Goal: Task Accomplishment & Management: Manage account settings

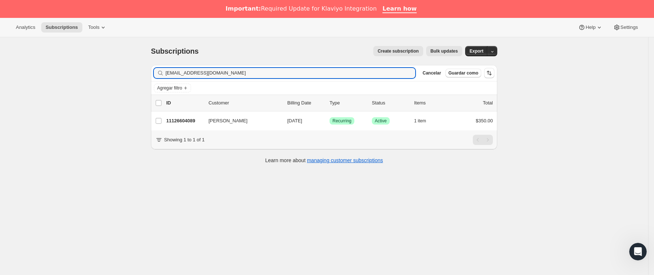
drag, startPoint x: 232, startPoint y: 71, endPoint x: 92, endPoint y: 70, distance: 139.7
click at [92, 70] on div "Subscriptions. Esta página está lista Subscriptions Create subscription Bulk up…" at bounding box center [324, 174] width 649 height 275
type input "[EMAIL_ADDRESS][DOMAIN_NAME]"
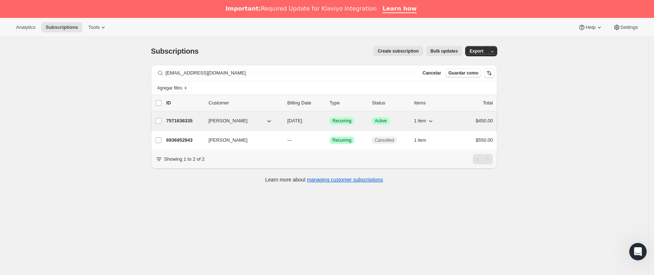
click at [203, 124] on p "7571636335" at bounding box center [184, 120] width 36 height 7
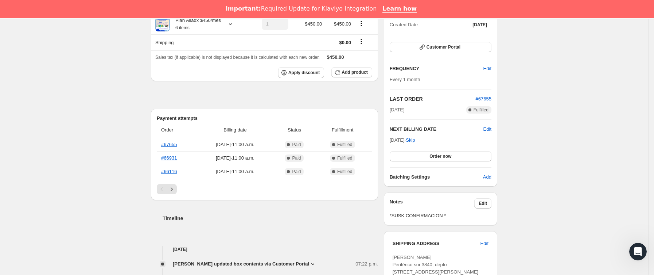
scroll to position [109, 0]
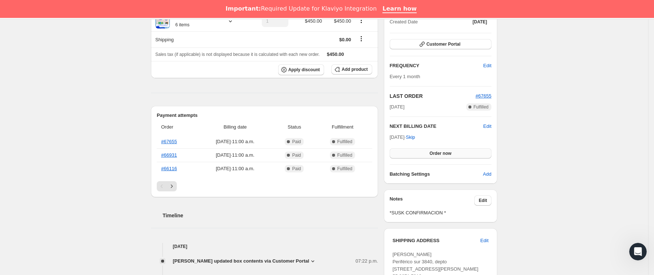
click at [434, 154] on span "Order now" at bounding box center [441, 153] width 22 height 6
click at [434, 154] on span "Click to confirm" at bounding box center [440, 153] width 33 height 6
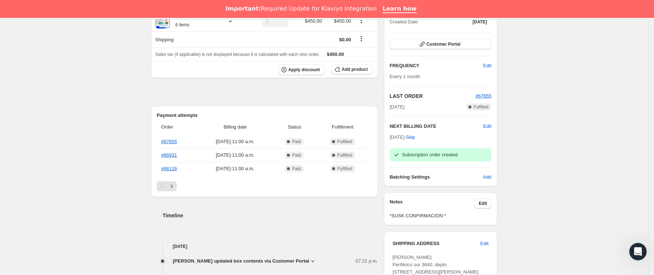
scroll to position [0, 0]
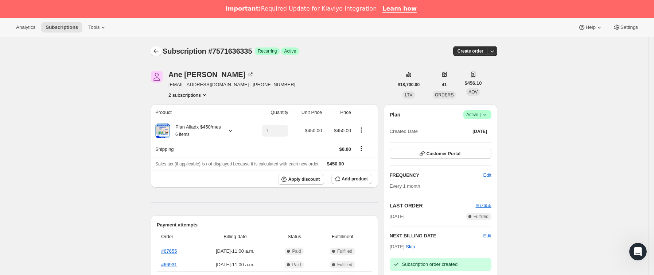
click at [160, 51] on icon "Subscriptions" at bounding box center [155, 50] width 7 height 7
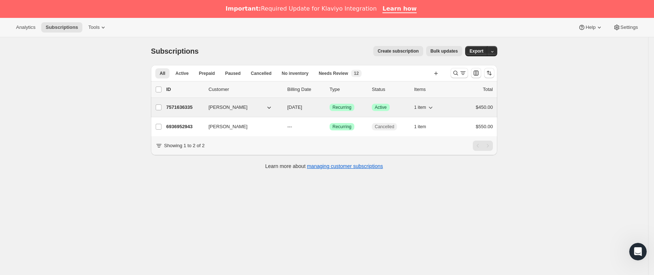
click at [202, 109] on p "7571636335" at bounding box center [184, 107] width 36 height 7
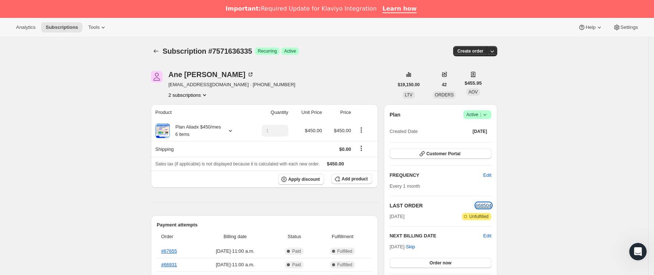
click at [480, 203] on span "#68504" at bounding box center [484, 204] width 16 height 5
click at [156, 53] on icon "Subscriptions" at bounding box center [155, 50] width 7 height 7
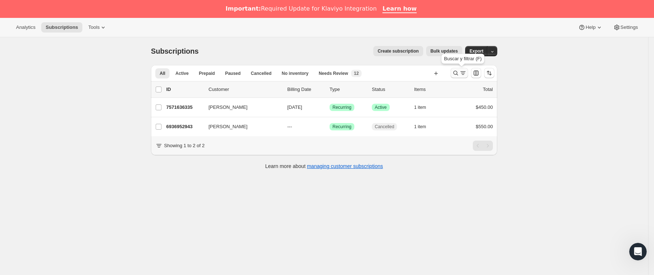
click at [456, 72] on icon "Buscar y filtrar resultados" at bounding box center [455, 72] width 7 height 7
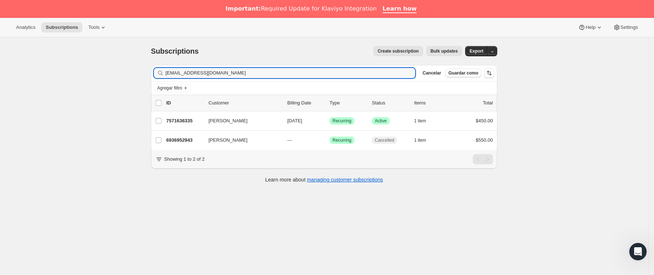
drag, startPoint x: 63, startPoint y: 73, endPoint x: 40, endPoint y: 73, distance: 23.0
click at [40, 73] on div "Subscriptions. Esta página está lista Subscriptions Create subscription Bulk up…" at bounding box center [324, 174] width 649 height 275
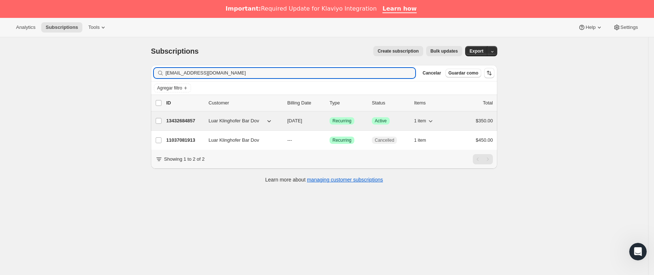
type input "[EMAIL_ADDRESS][DOMAIN_NAME]"
click at [202, 122] on p "13432684857" at bounding box center [184, 120] width 36 height 7
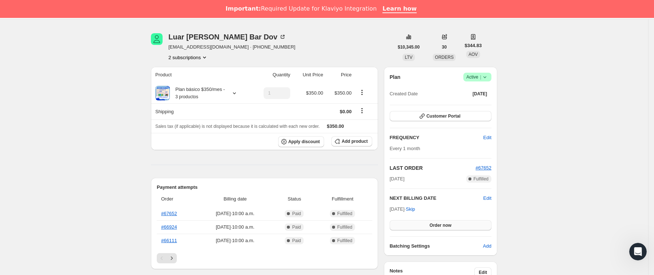
scroll to position [55, 0]
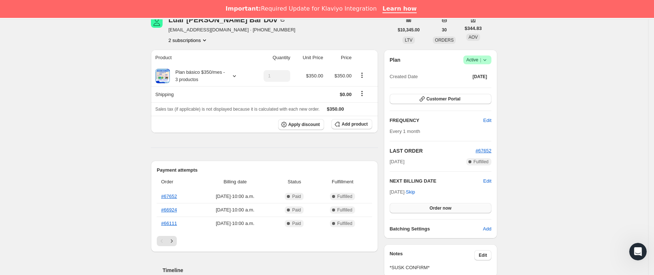
click at [445, 211] on span "Order now" at bounding box center [441, 208] width 22 height 6
click at [445, 211] on span "Click to confirm" at bounding box center [440, 208] width 33 height 6
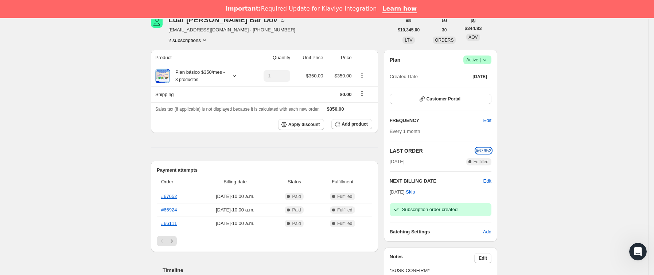
click at [485, 150] on span "#67652" at bounding box center [484, 150] width 16 height 5
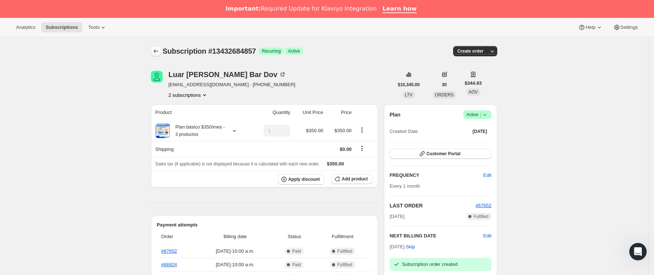
click at [154, 49] on button "Subscriptions" at bounding box center [156, 51] width 10 height 10
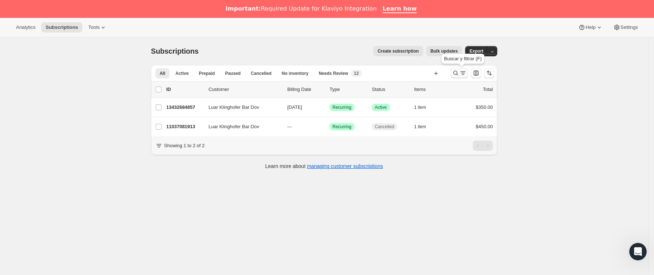
click at [459, 73] on icon "Buscar y filtrar resultados" at bounding box center [456, 73] width 5 height 5
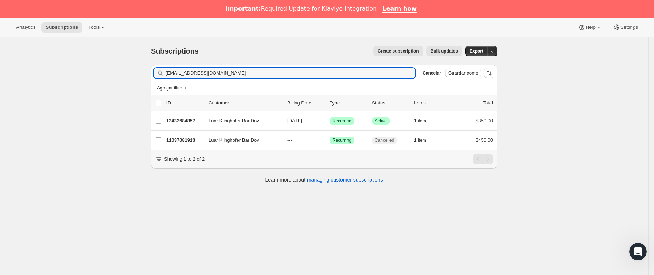
drag, startPoint x: 236, startPoint y: 76, endPoint x: 80, endPoint y: 78, distance: 155.4
click at [80, 78] on div "Subscriptions. Esta página está lista Subscriptions Create subscription Bulk up…" at bounding box center [324, 174] width 649 height 275
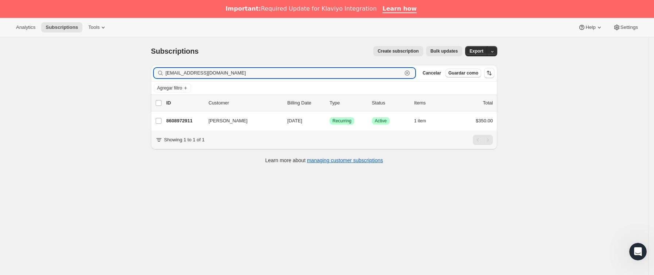
drag, startPoint x: 300, startPoint y: 73, endPoint x: 104, endPoint y: 73, distance: 195.9
click at [43, 75] on div "Subscriptions. Esta página está lista Subscriptions Create subscription Bulk up…" at bounding box center [324, 174] width 649 height 275
paste input "ombeline.choupin"
type input "[EMAIL_ADDRESS][DOMAIN_NAME]"
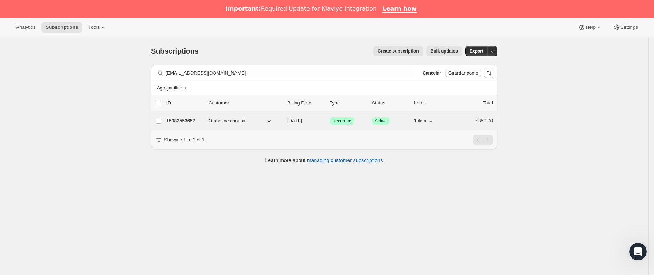
click at [197, 124] on p "15082553657" at bounding box center [184, 120] width 36 height 7
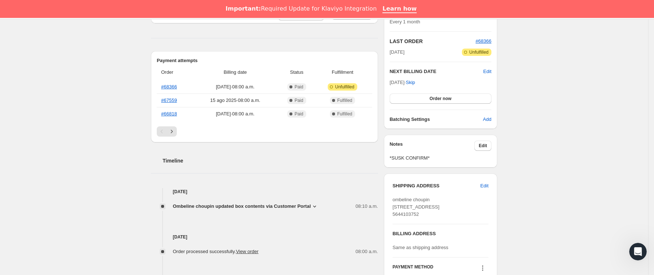
scroll to position [274, 0]
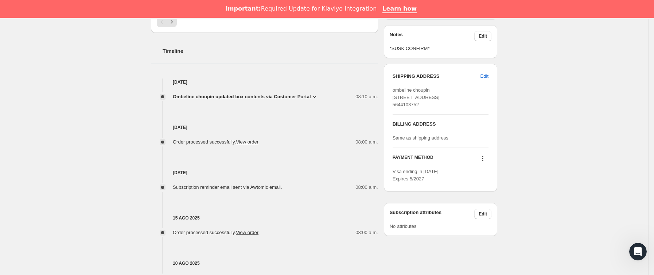
click at [314, 93] on icon at bounding box center [314, 96] width 7 height 7
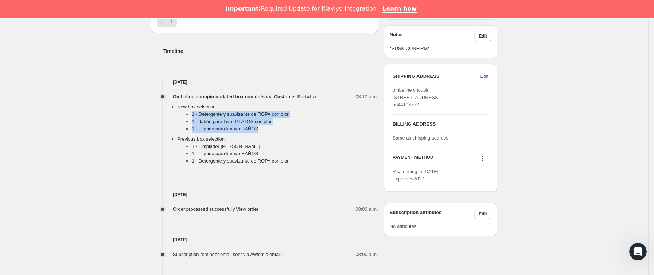
drag, startPoint x: 192, startPoint y: 113, endPoint x: 271, endPoint y: 130, distance: 81.0
click at [271, 130] on ul "1 - Detergente y suavizante de ROPA con olor 1 - Jabón para lavar PLATOS con ol…" at bounding box center [277, 123] width 201 height 25
copy ul "1 - Detergente y suavizante de ROPA con olor 1 - Jabón para lavar PLATOS con ol…"
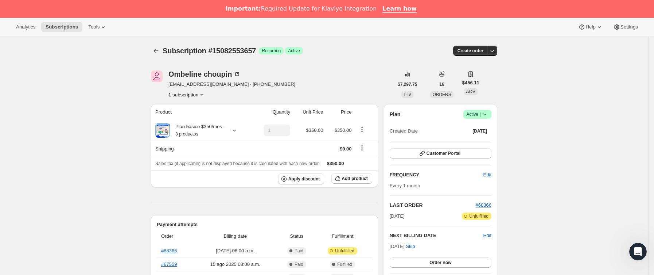
scroll to position [0, 0]
click at [155, 54] on icon "Subscriptions" at bounding box center [155, 50] width 7 height 7
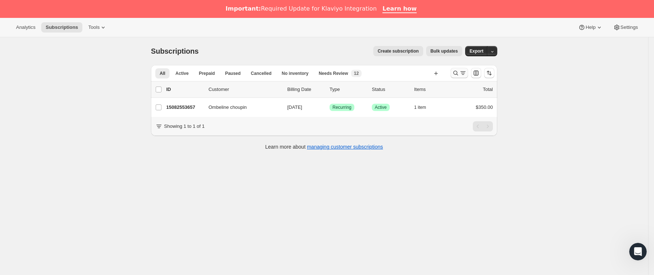
click at [455, 71] on icon "Buscar y filtrar resultados" at bounding box center [455, 72] width 7 height 7
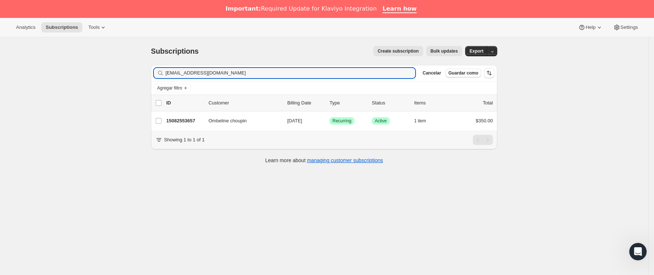
drag, startPoint x: 266, startPoint y: 76, endPoint x: -55, endPoint y: 74, distance: 321.8
click at [0, 74] on html "Analytics Subscriptions Tools Help Settings Ir directamente al contenido Subscr…" at bounding box center [327, 137] width 654 height 275
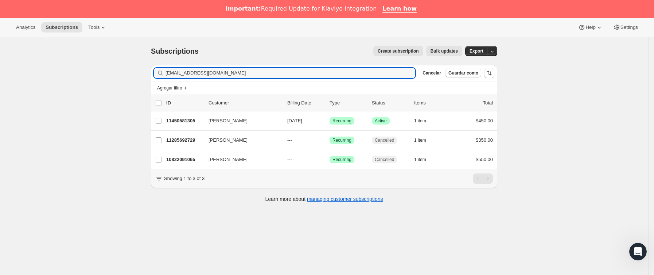
type input "[EMAIL_ADDRESS][DOMAIN_NAME]"
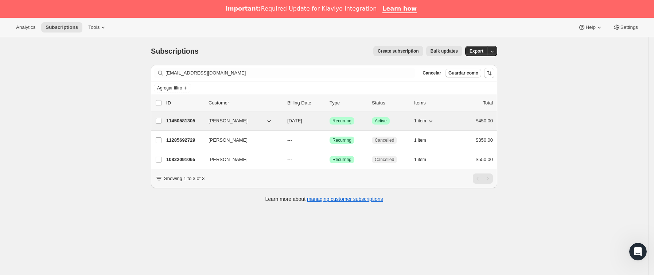
click at [192, 116] on div "11450581305 [PERSON_NAME] [DATE] Logrado Recurring Logrado Active 1 item $450.00" at bounding box center [329, 121] width 327 height 10
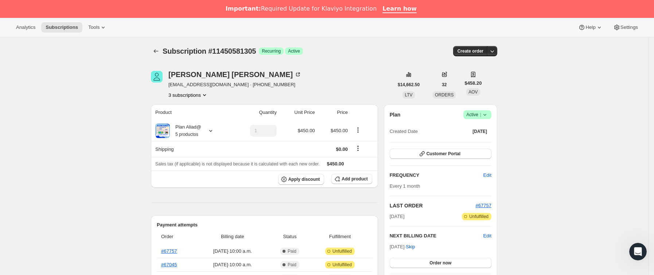
click at [487, 111] on span "Logrado Active |" at bounding box center [478, 114] width 28 height 9
click at [481, 139] on span "Cancel subscription" at bounding box center [480, 141] width 41 height 5
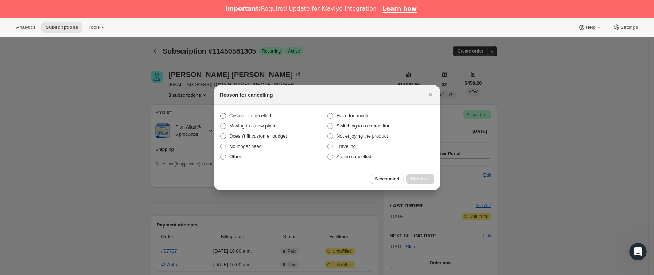
click at [257, 114] on span "Customer cancelled" at bounding box center [250, 115] width 42 height 5
click at [221, 113] on input "Customer cancelled" at bounding box center [220, 113] width 0 height 0
radio input "true"
click at [425, 181] on span "Continue" at bounding box center [420, 179] width 19 height 6
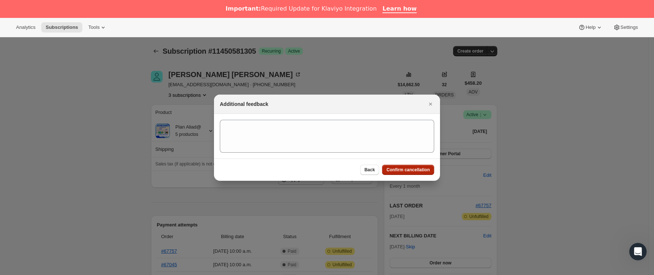
click at [422, 171] on span "Confirm cancellation" at bounding box center [408, 170] width 43 height 6
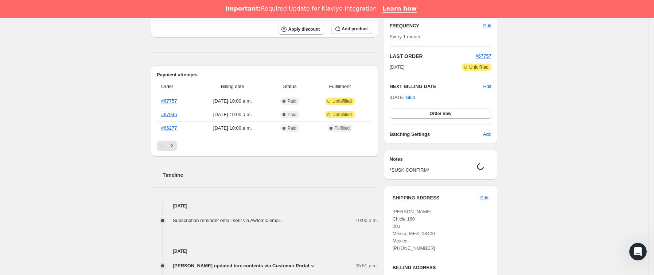
scroll to position [164, 0]
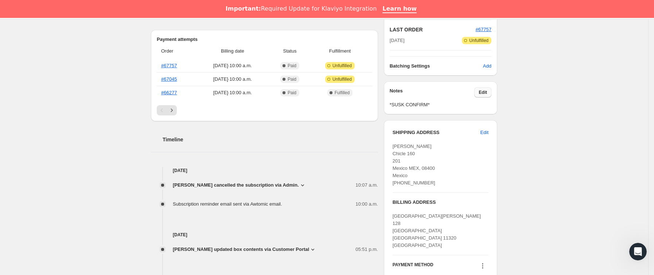
click at [482, 94] on span "Edit" at bounding box center [483, 92] width 8 height 6
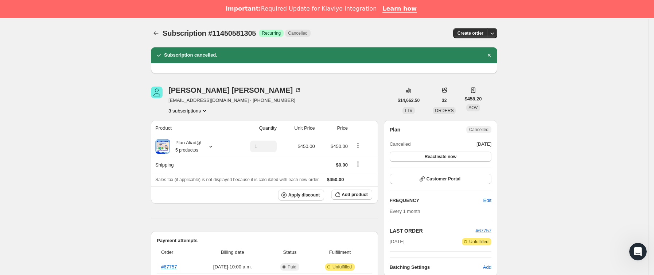
scroll to position [219, 0]
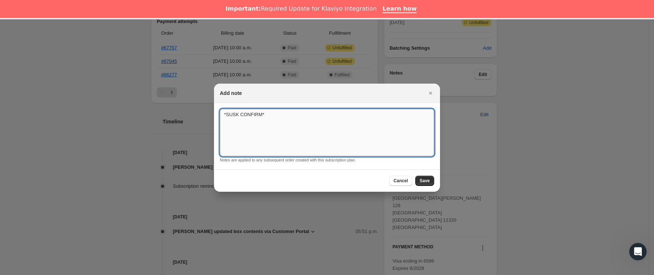
click at [322, 119] on textarea "*SUSK CONFIRM*" at bounding box center [327, 132] width 215 height 47
type textarea "*SUSK CONFIRM* no quiero confirmar nada solo recoelcci´on"
click at [424, 178] on span "Save" at bounding box center [425, 181] width 10 height 6
